Goal: Task Accomplishment & Management: Manage account settings

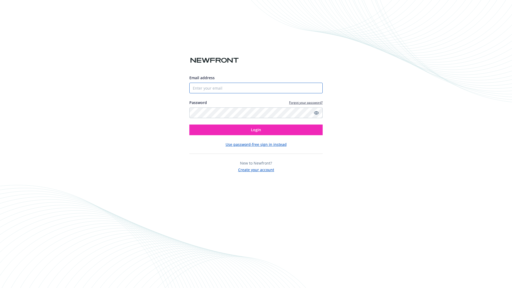
click at [211, 88] on input "Email address" at bounding box center [255, 88] width 133 height 11
click at [277, 90] on input "Email address" at bounding box center [255, 88] width 133 height 11
paste input "[EMAIL_ADDRESS][DOMAIN_NAME]"
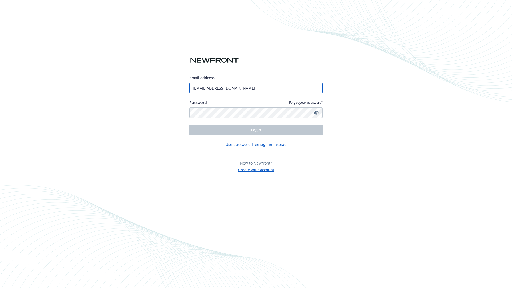
type input "[EMAIL_ADDRESS][DOMAIN_NAME]"
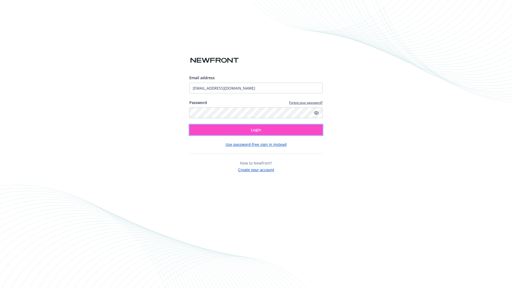
click at [250, 131] on button "Login" at bounding box center [255, 129] width 133 height 11
